Goal: Find specific page/section: Find specific page/section

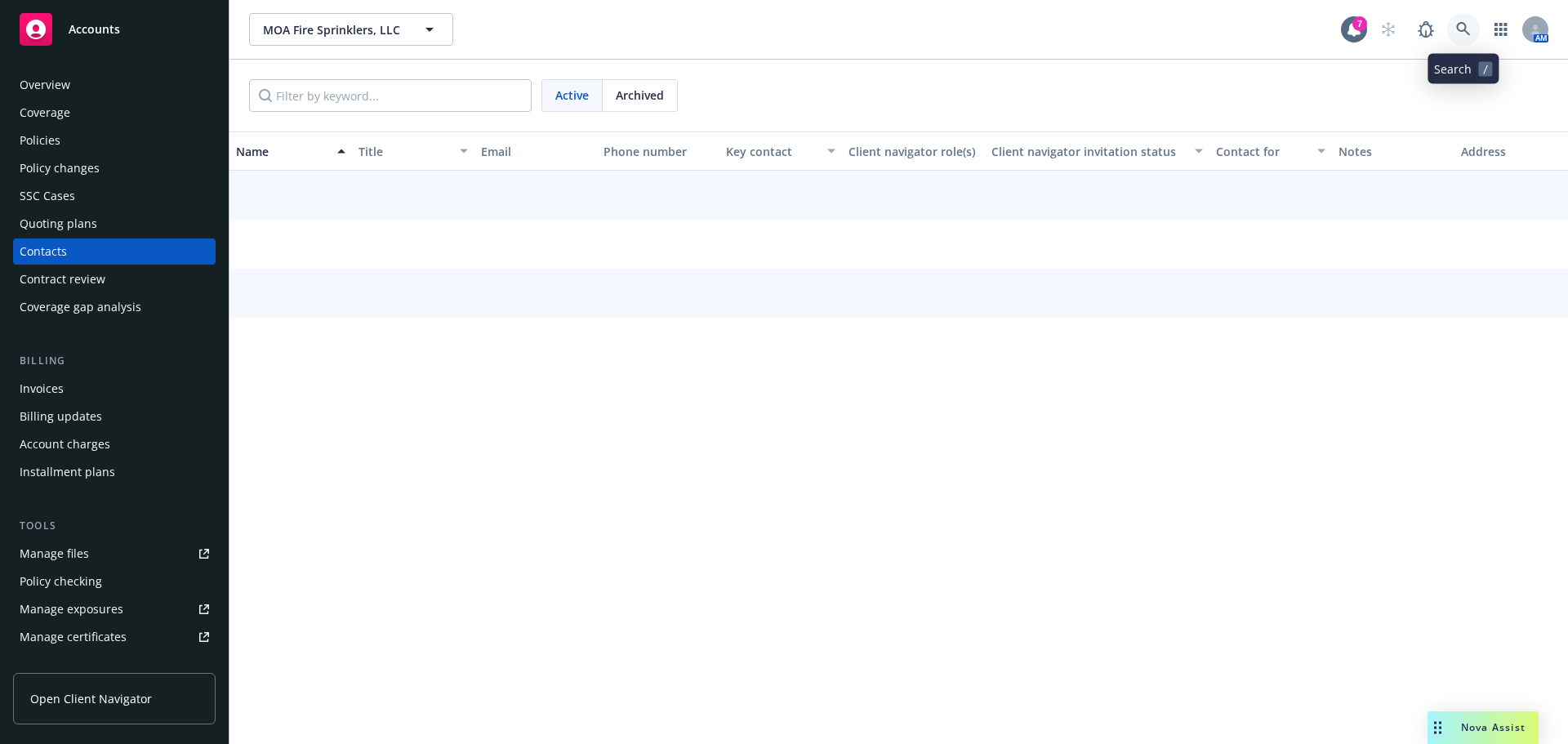
click at [1466, 22] on icon at bounding box center [1464, 29] width 15 height 15
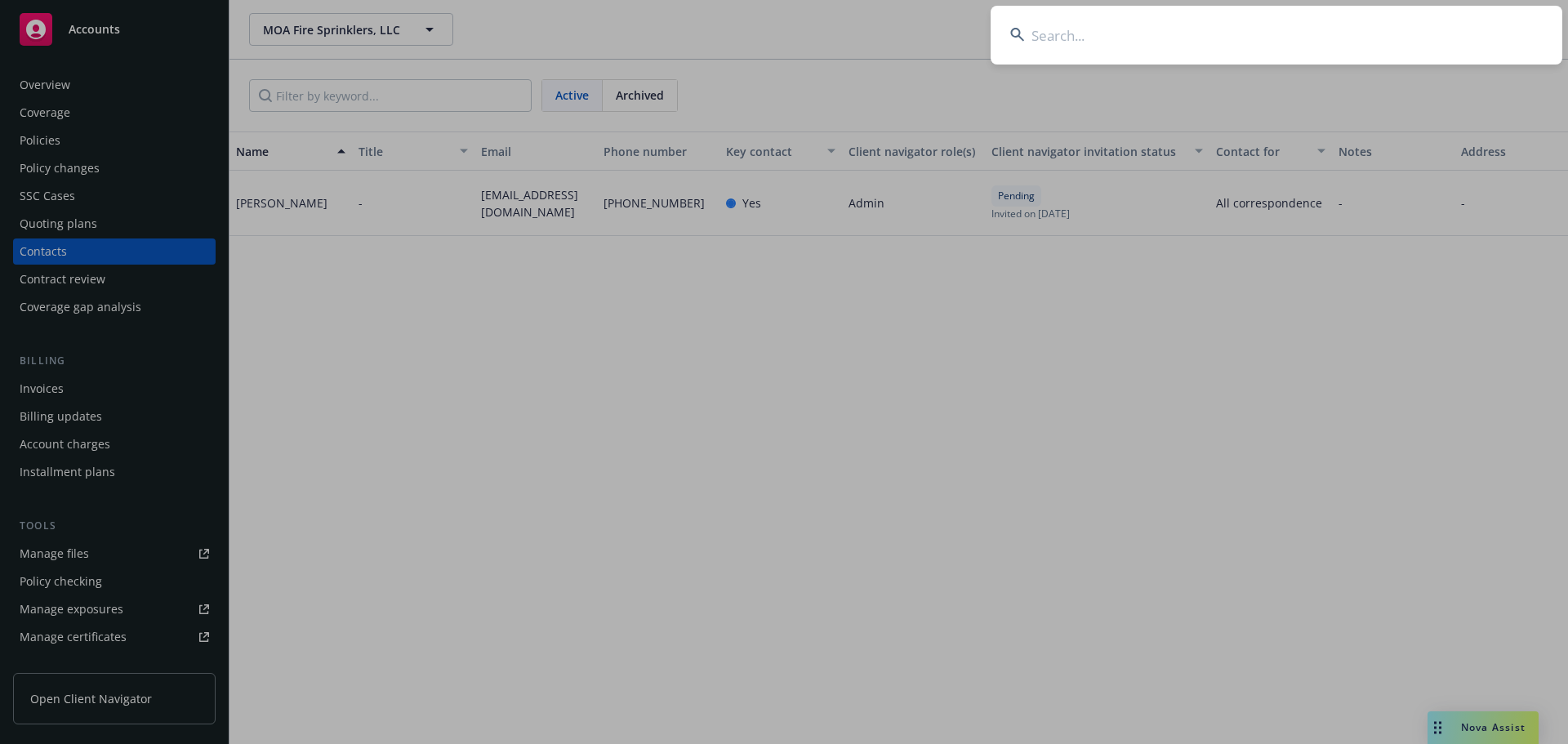
click at [1083, 44] on input at bounding box center [1276, 35] width 572 height 59
click at [1082, 42] on input at bounding box center [1276, 35] width 572 height 59
type input "e"
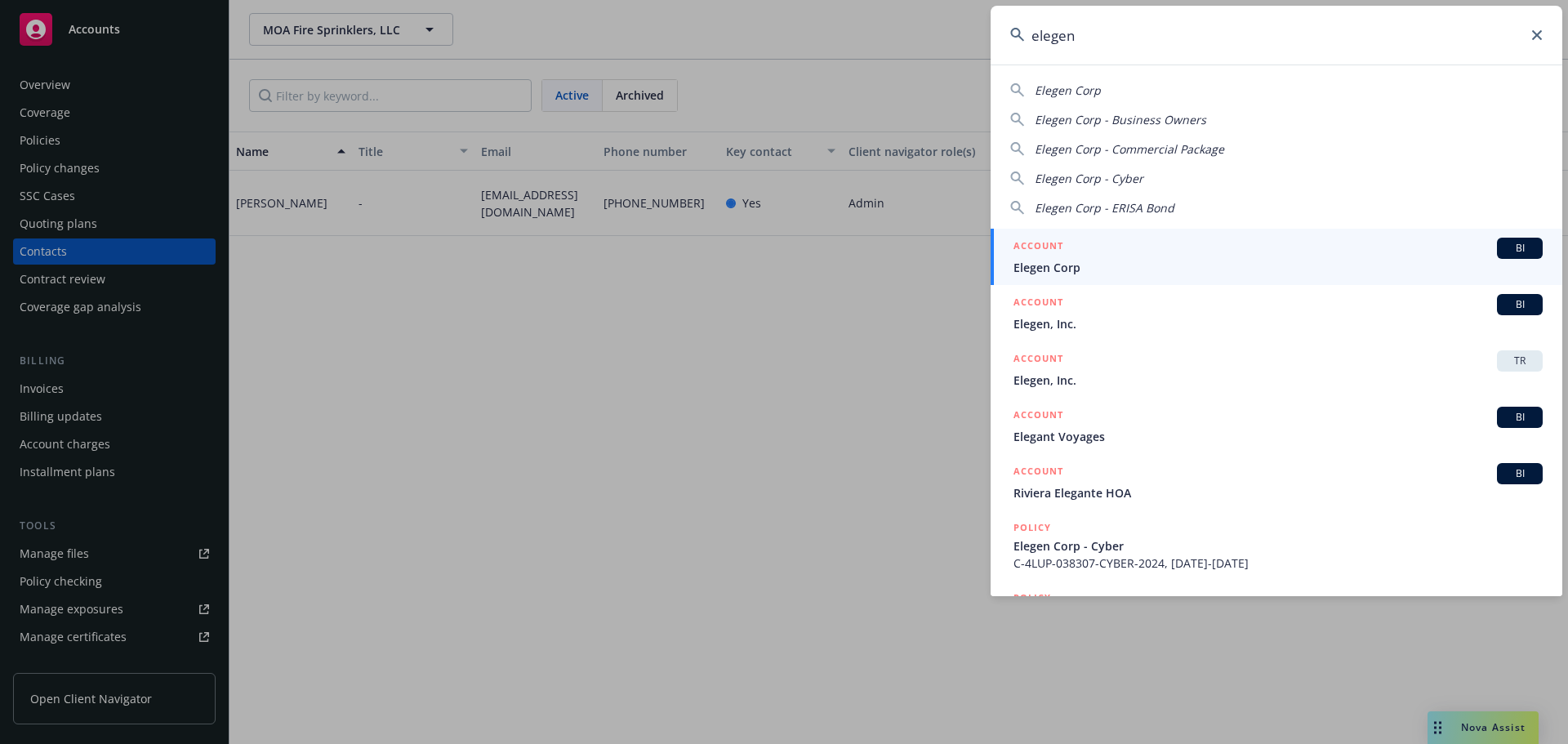
type input "elegen"
click at [1113, 253] on div "ACCOUNT BI" at bounding box center [1278, 248] width 530 height 22
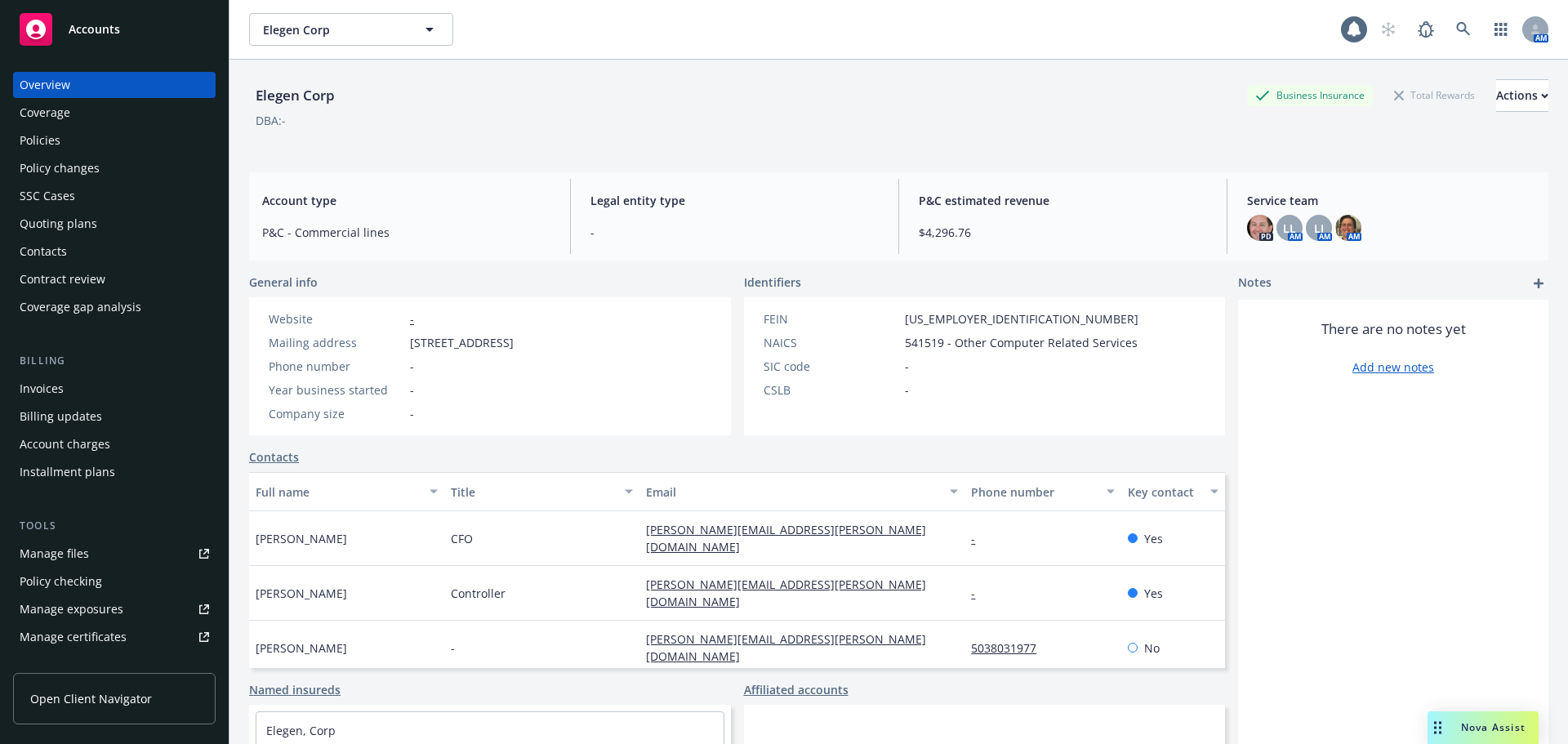
click at [92, 143] on div "Policies" at bounding box center [115, 141] width 190 height 26
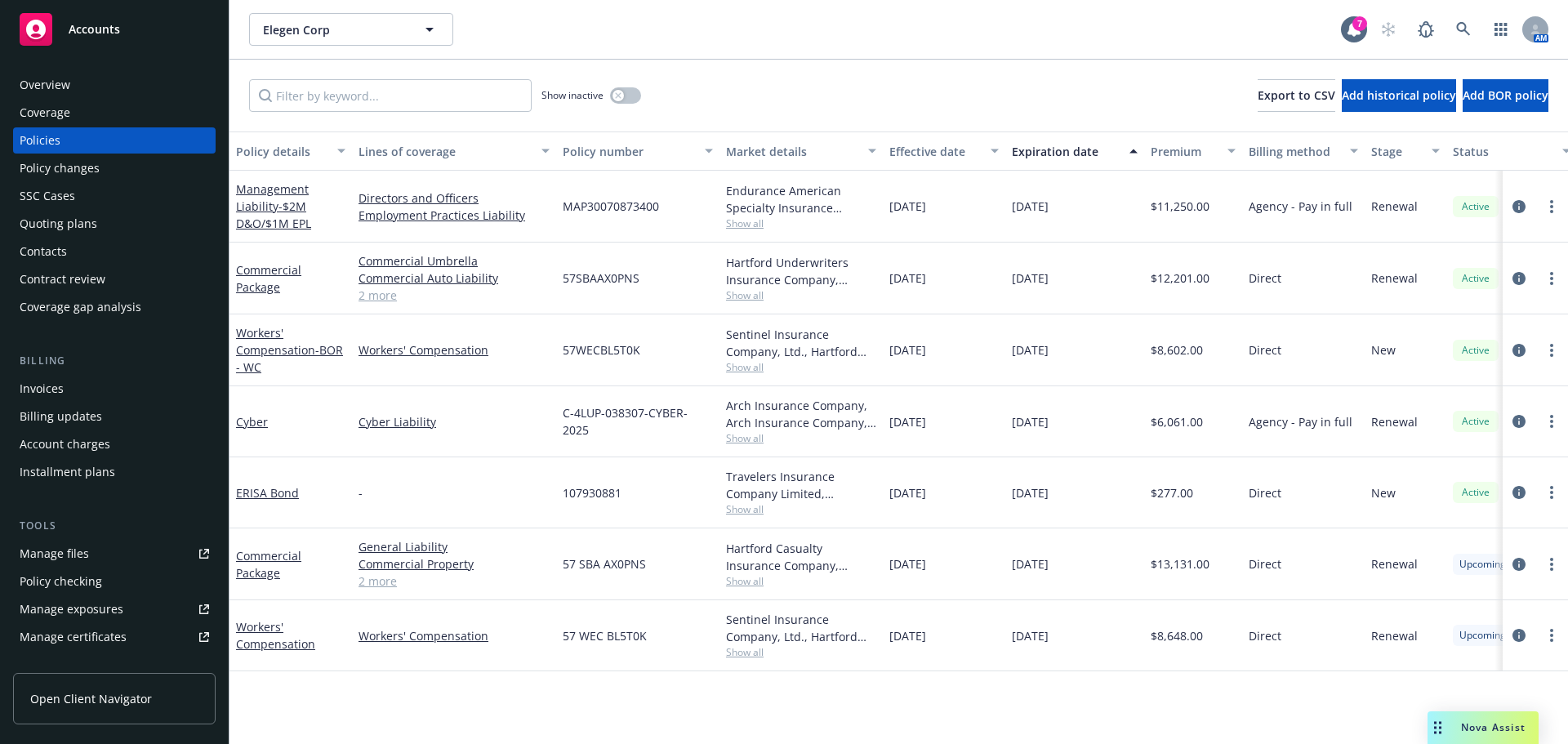
click at [53, 260] on div "Contacts" at bounding box center [43, 252] width 47 height 26
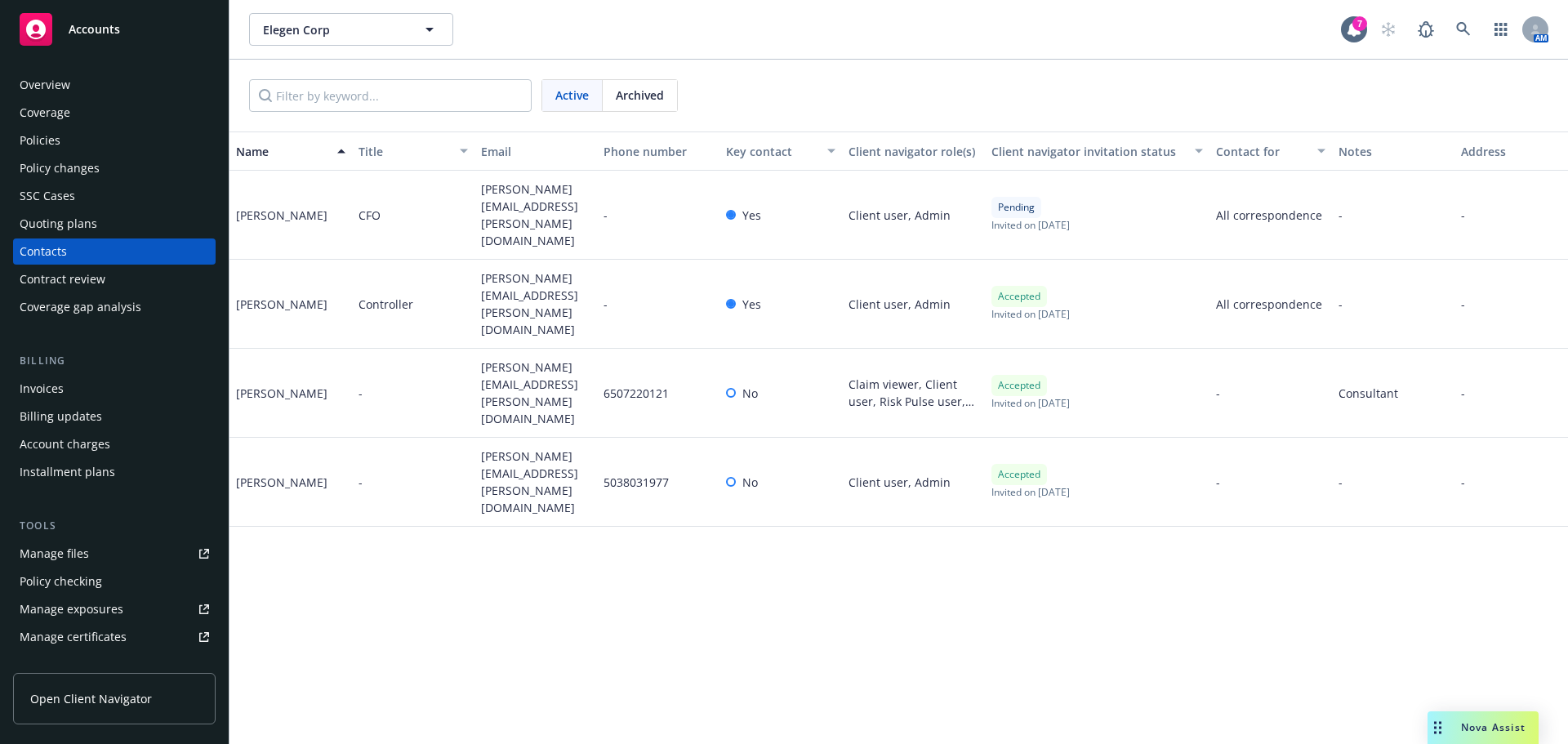
click at [91, 697] on span "Open Client Navigator" at bounding box center [91, 699] width 122 height 17
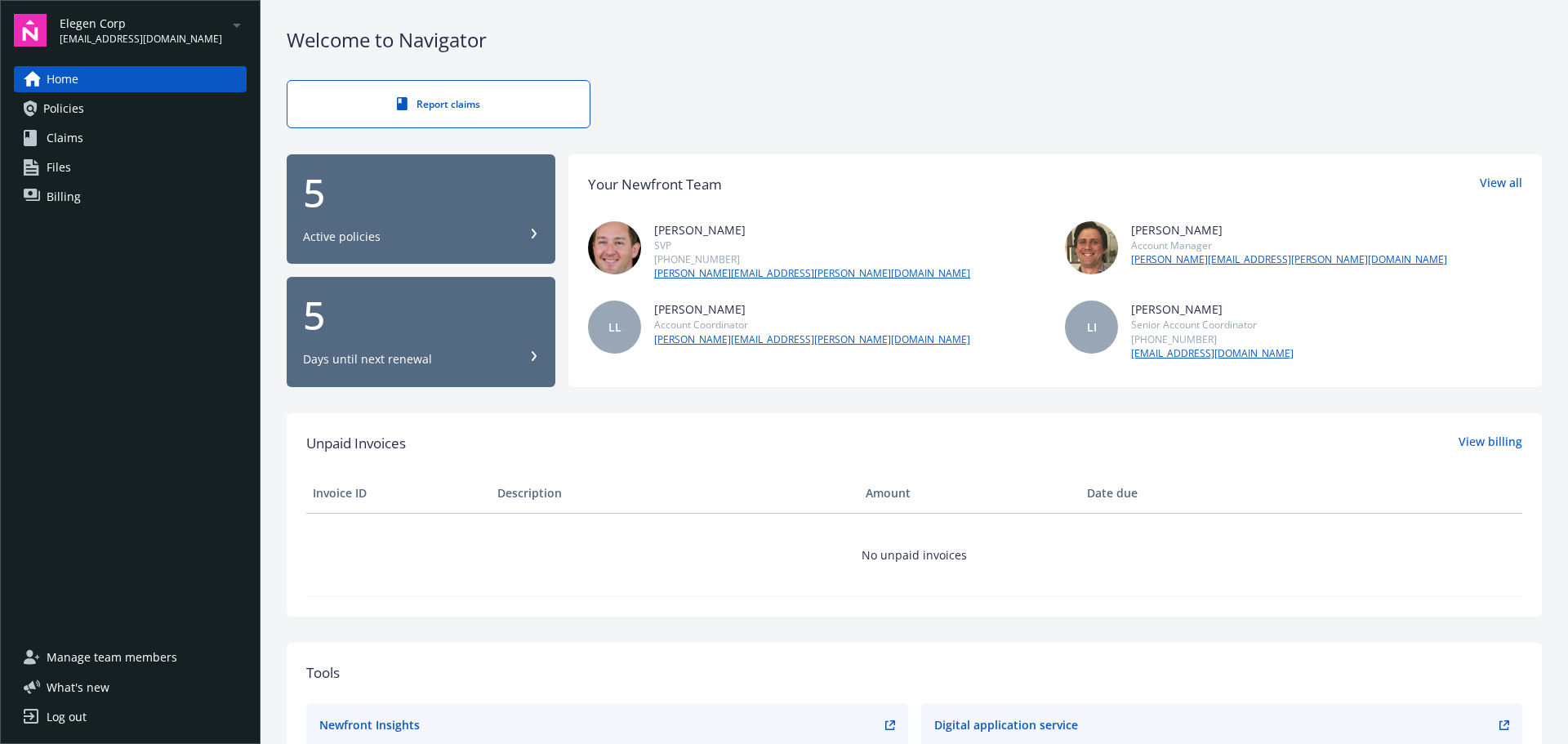
click at [91, 191] on link "Billing" at bounding box center [131, 197] width 233 height 26
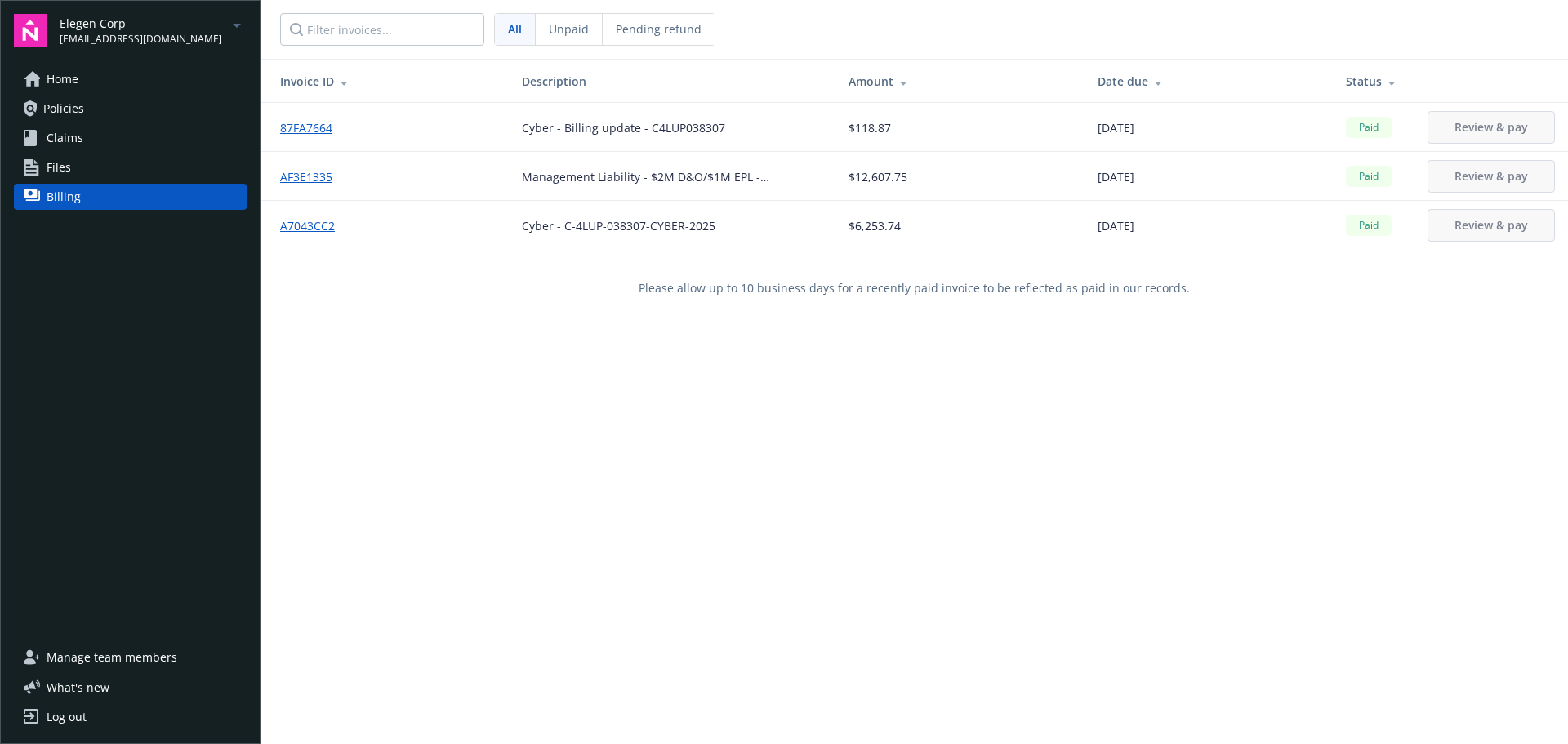
click at [130, 63] on div "Elegen Corp megan.napoli@newfront.com Home Policies Claims Files Billing Manage…" at bounding box center [130, 372] width 260 height 744
click at [101, 64] on div "Elegen Corp megan.napoli@newfront.com Home Policies Claims Files Billing Manage…" at bounding box center [130, 372] width 260 height 744
click at [82, 85] on link "Home" at bounding box center [131, 79] width 233 height 26
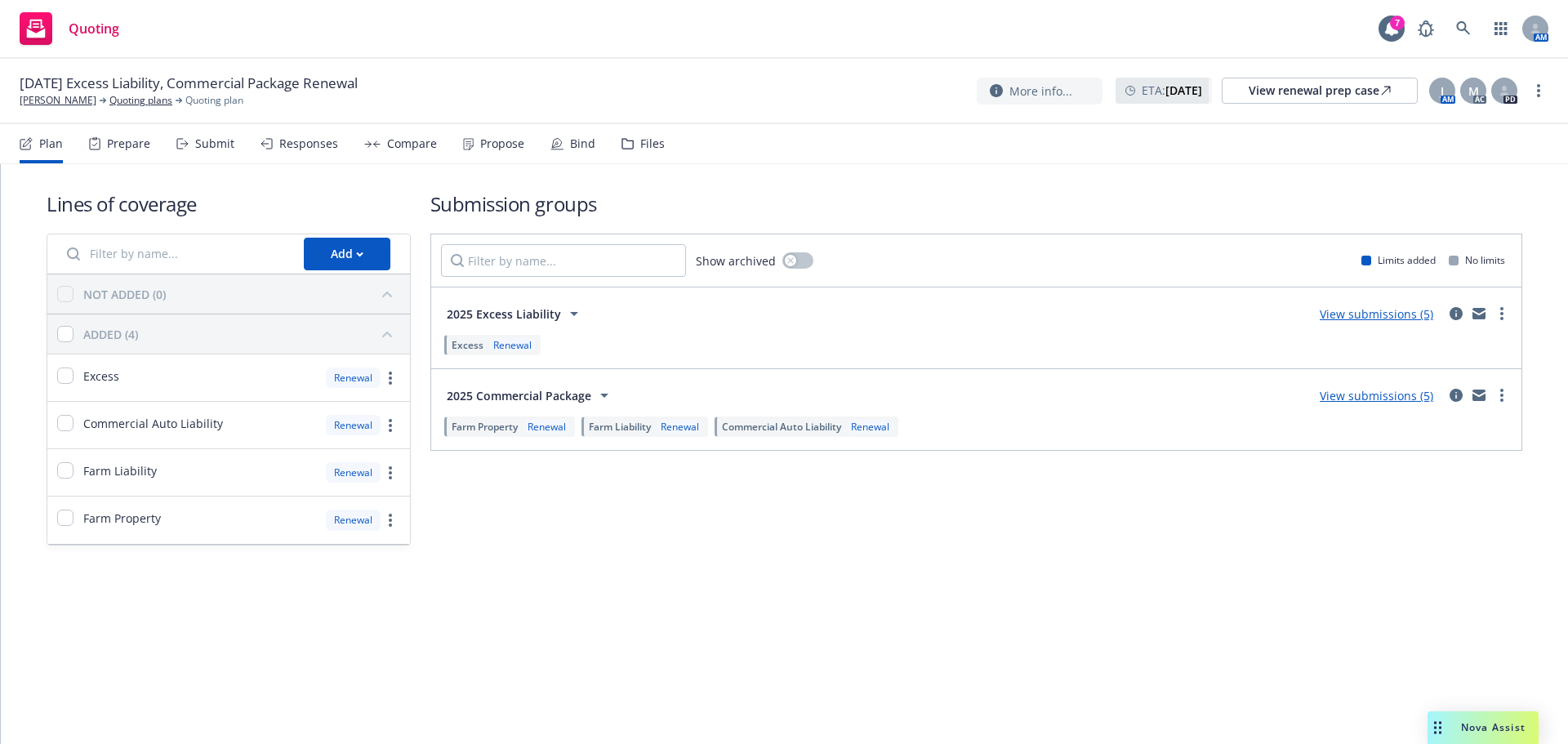
click at [561, 141] on div "Bind" at bounding box center [573, 144] width 45 height 39
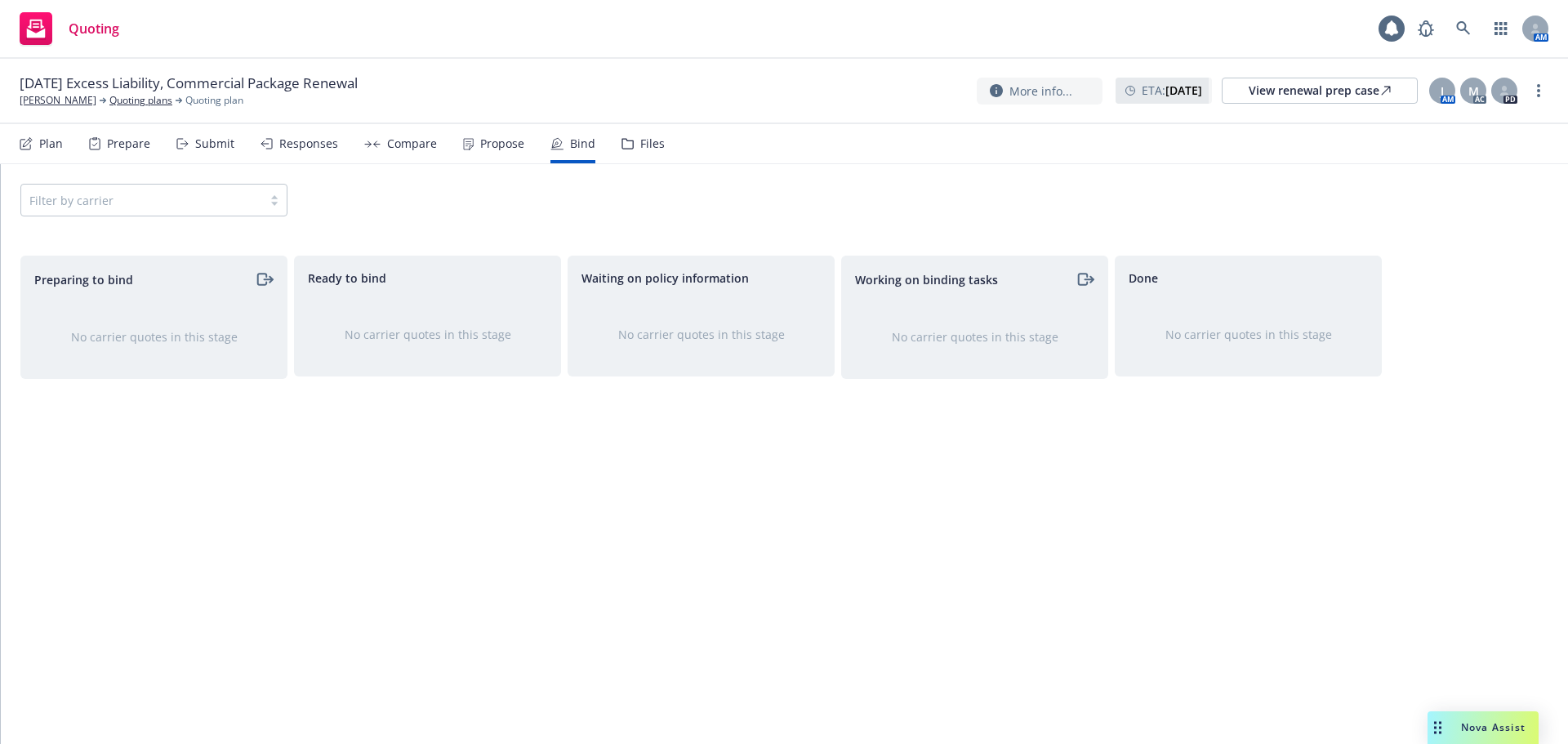
click at [492, 143] on div "Propose" at bounding box center [501, 144] width 44 height 13
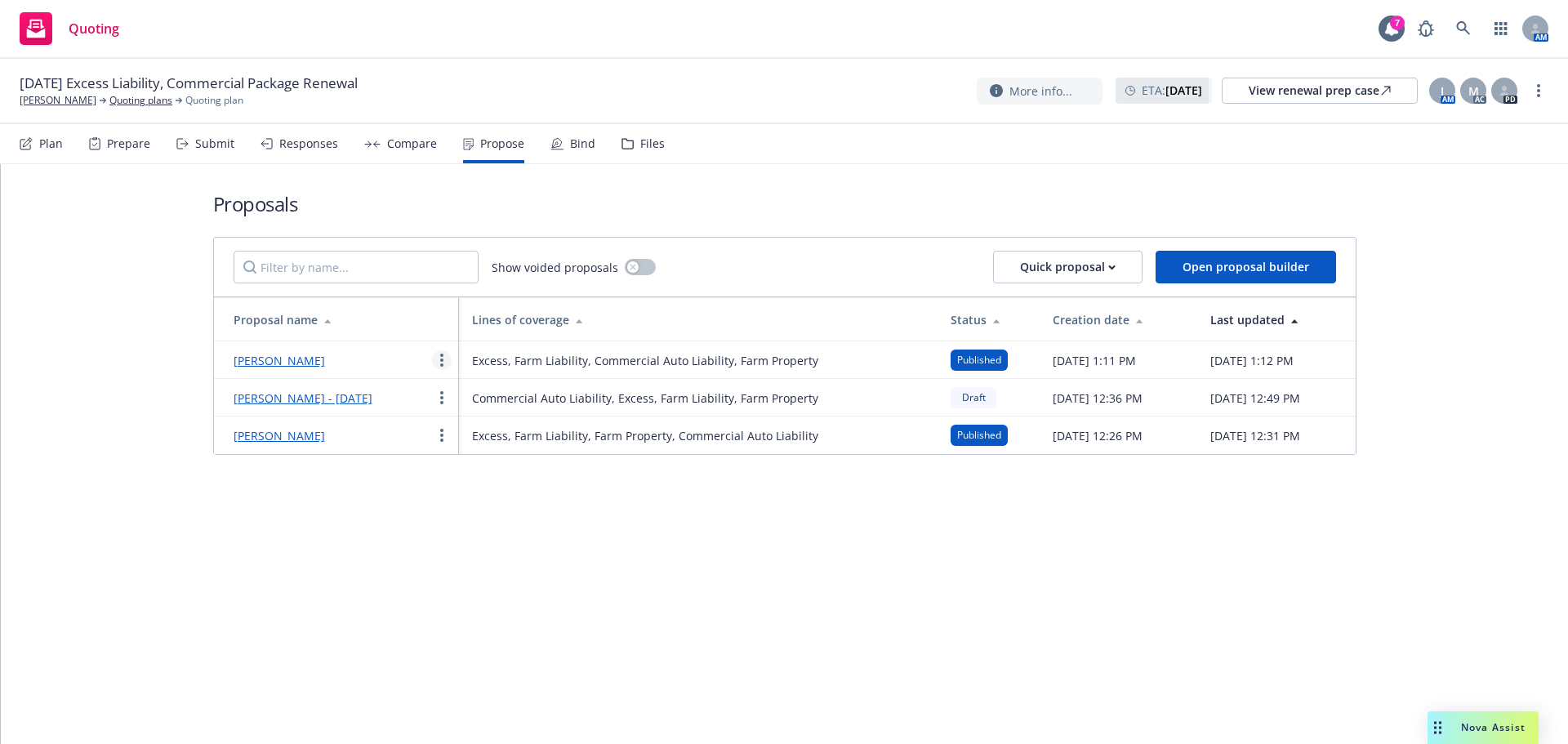
click at [443, 370] on link "more" at bounding box center [441, 360] width 20 height 20
click at [503, 574] on span "Copy logging email" at bounding box center [504, 569] width 143 height 16
